Goal: Find specific page/section: Find specific page/section

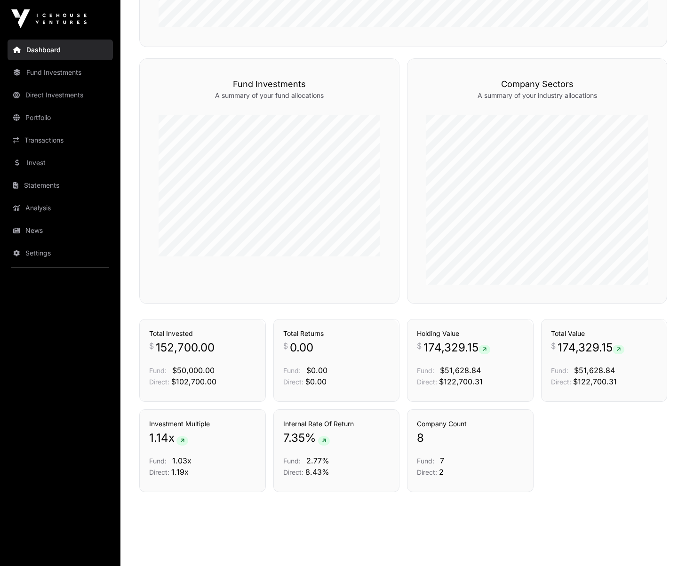
scroll to position [416, 0]
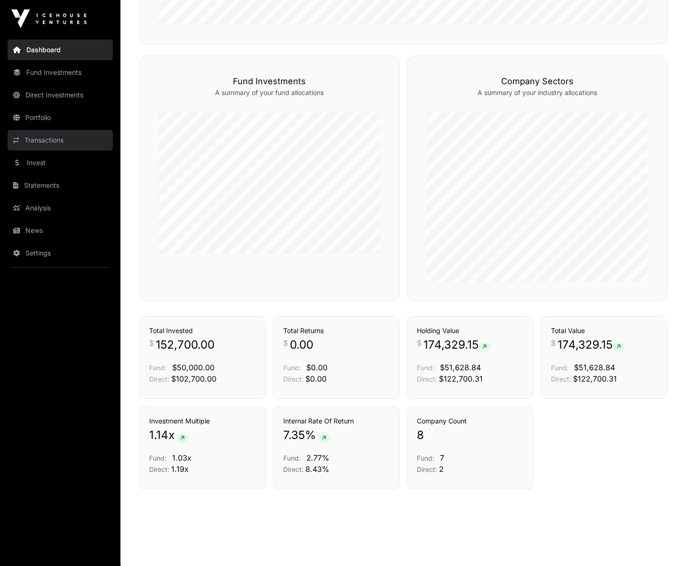
click at [67, 137] on link "Transactions" at bounding box center [60, 140] width 105 height 21
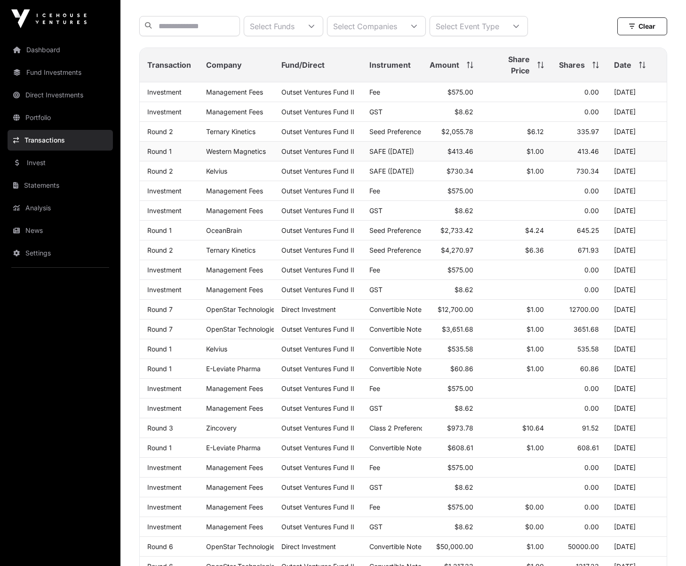
scroll to position [234, 0]
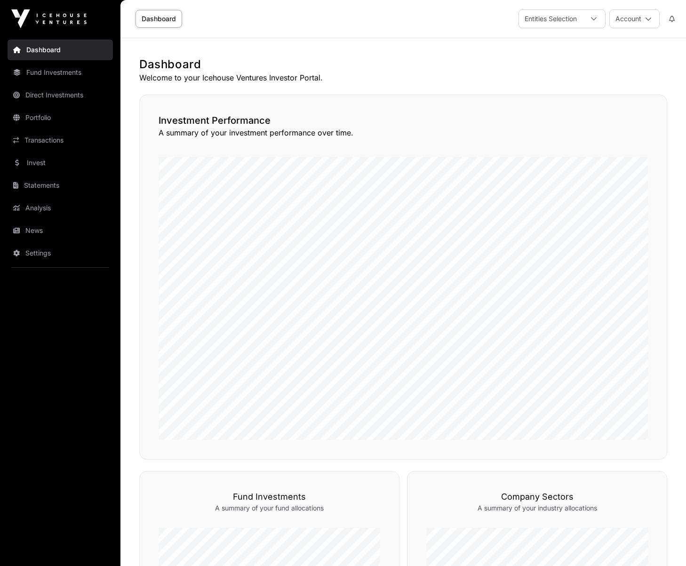
scroll to position [418, 0]
